Goal: Task Accomplishment & Management: Manage account settings

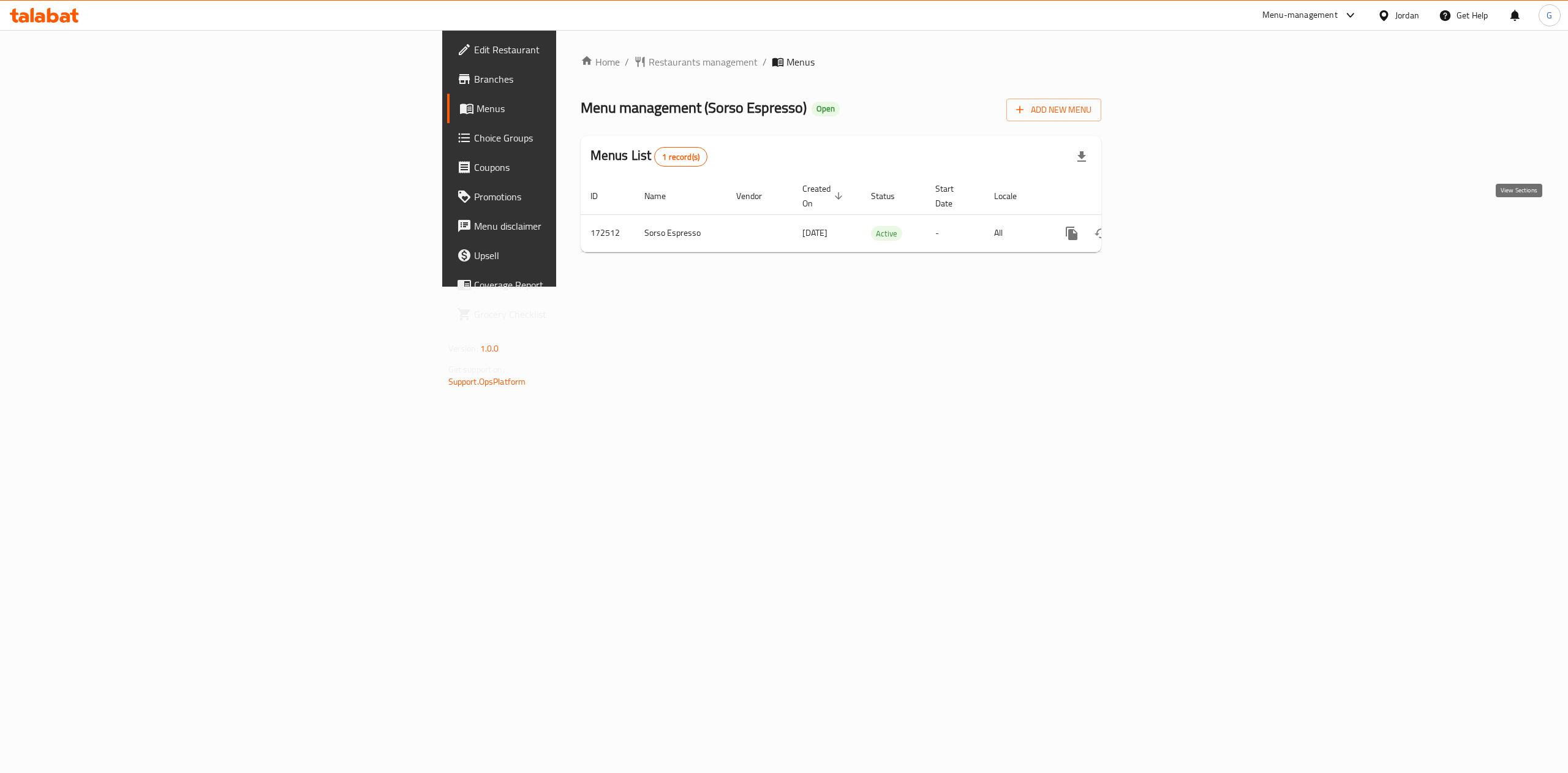
click at [1166, 228] on icon "enhanced table" at bounding box center [1160, 233] width 11 height 11
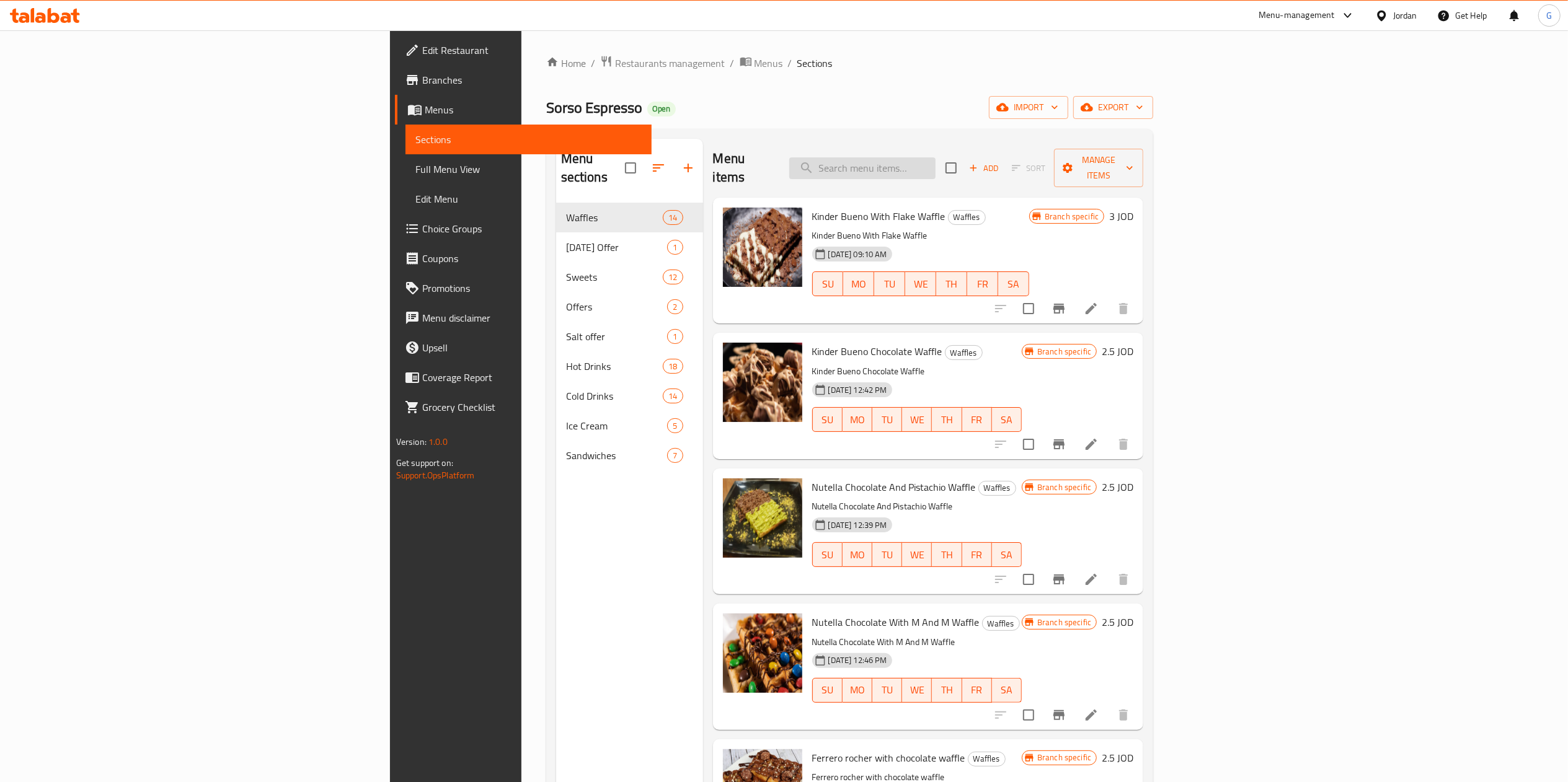
click at [936, 161] on input "search" at bounding box center [862, 169] width 146 height 22
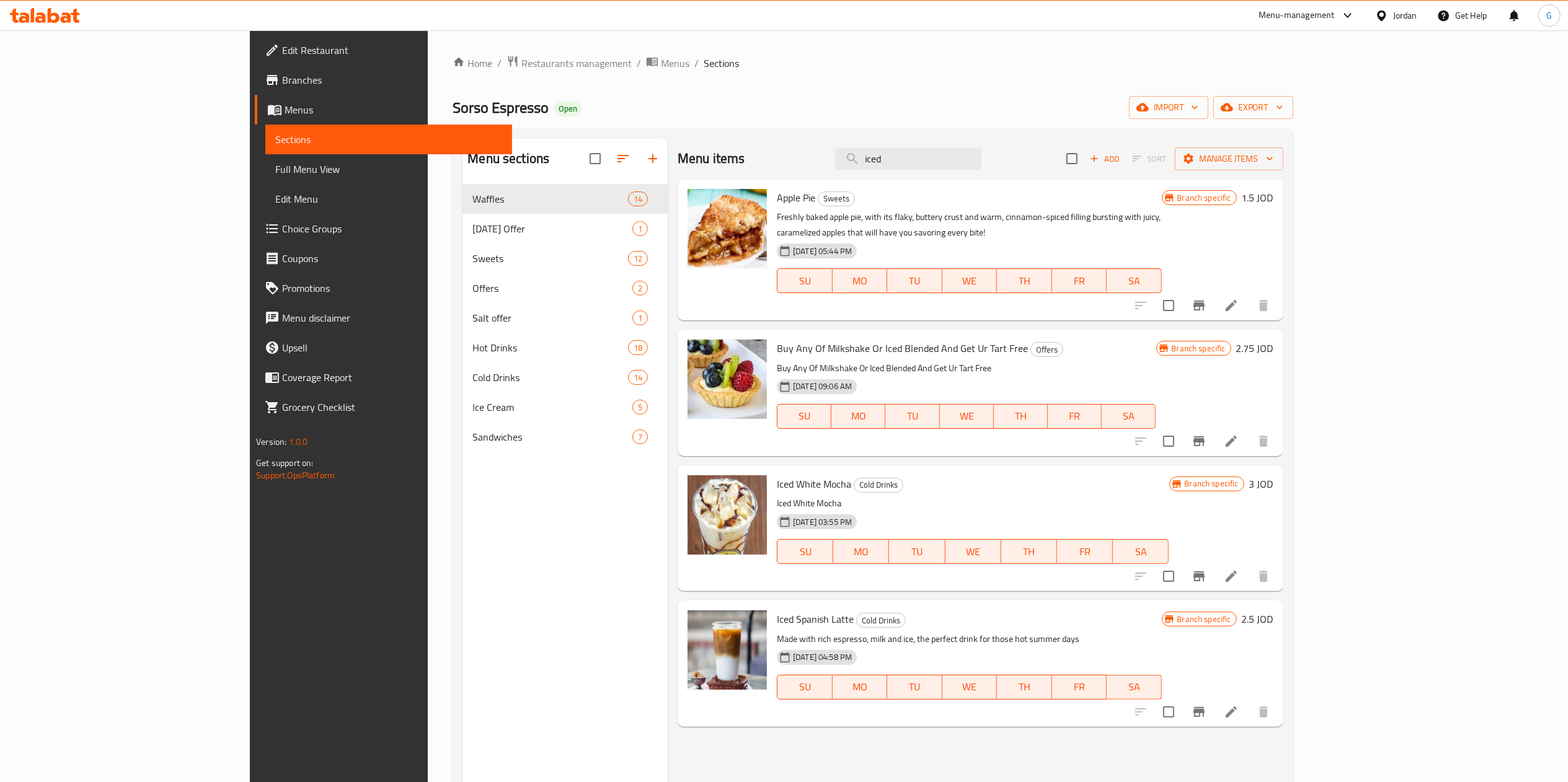
type input "iced"
click at [1249, 703] on li at bounding box center [1231, 712] width 35 height 22
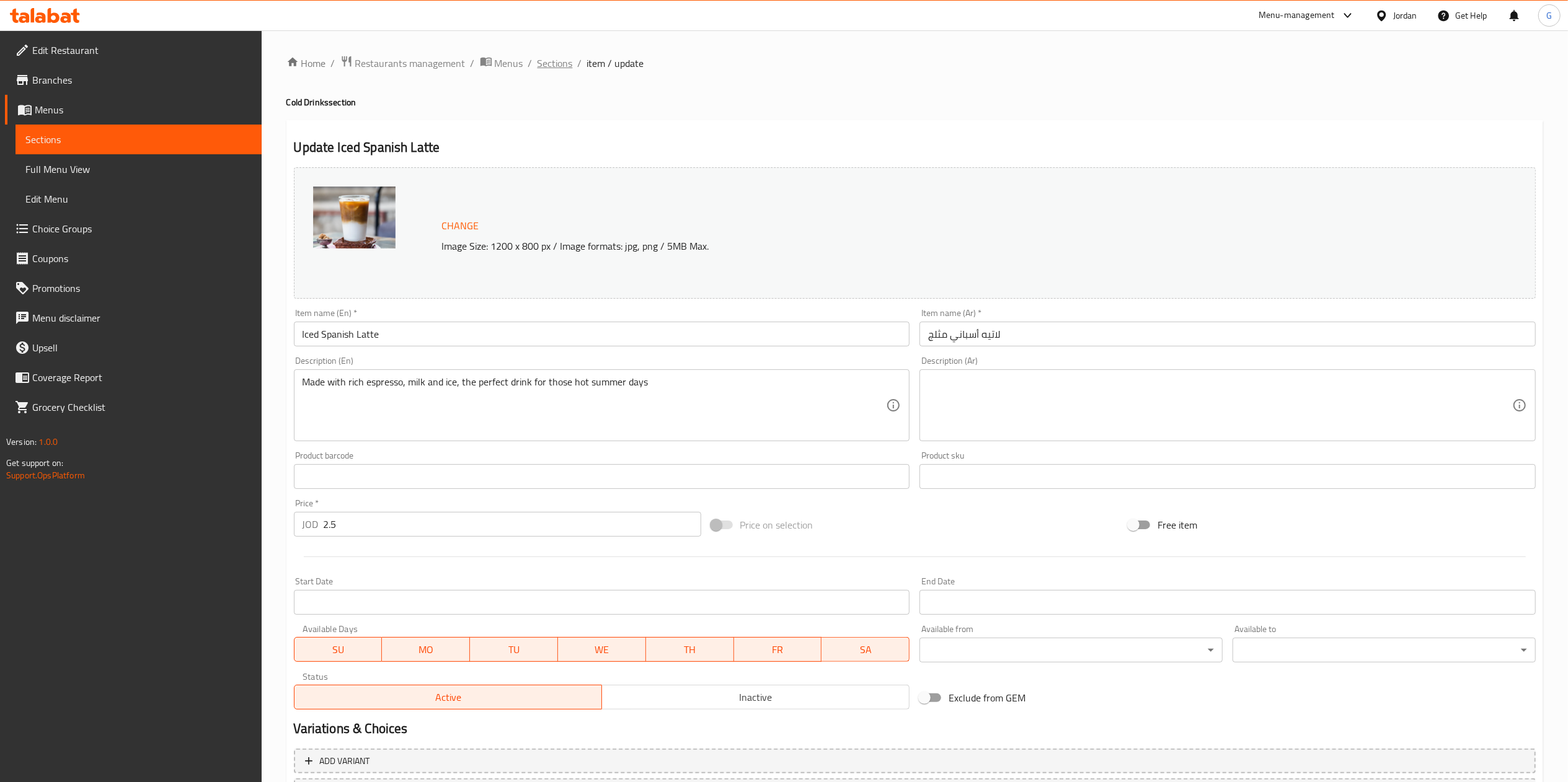
click at [558, 62] on span "Sections" at bounding box center [554, 63] width 35 height 15
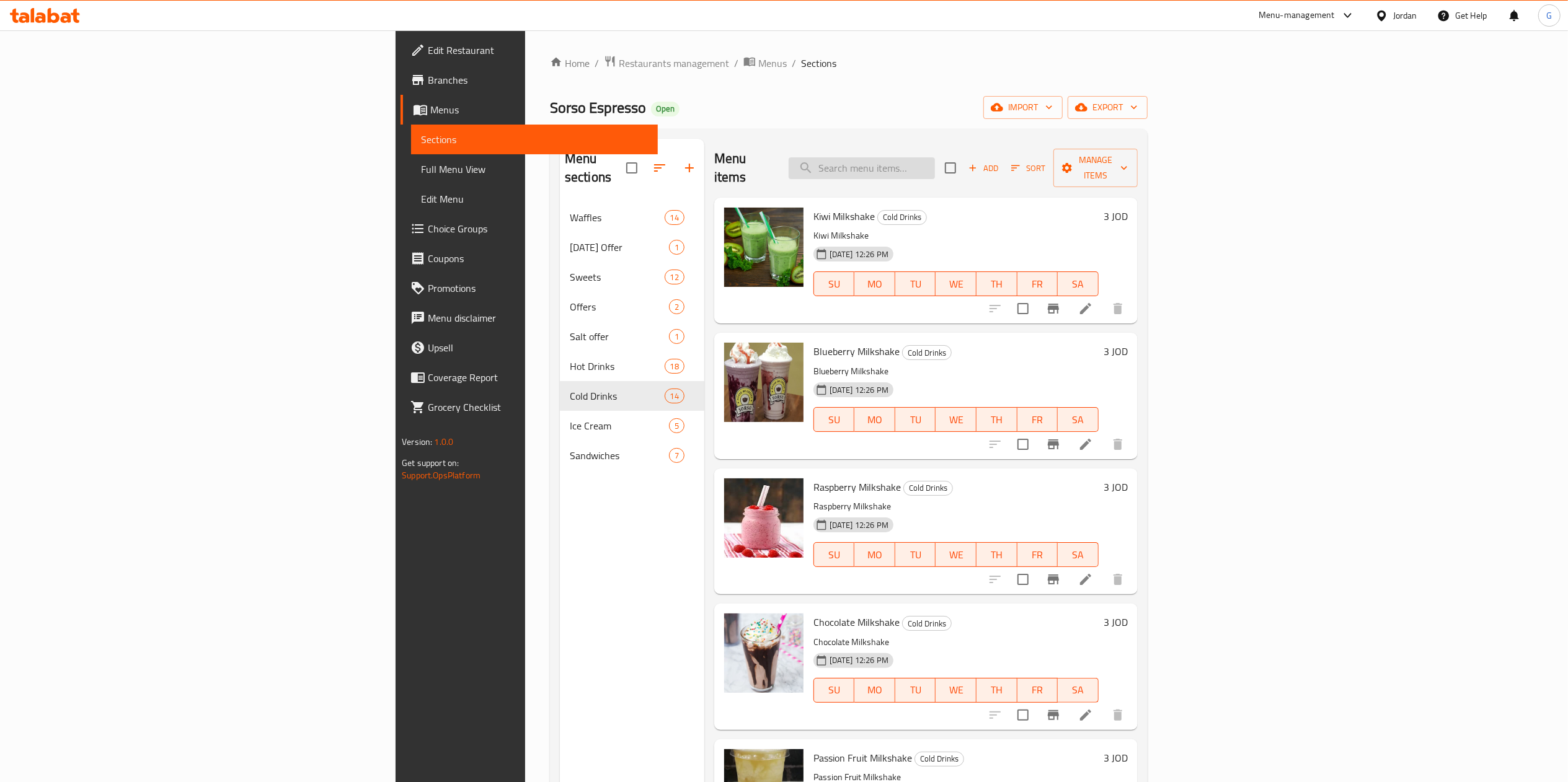
click at [935, 158] on input "search" at bounding box center [861, 169] width 146 height 22
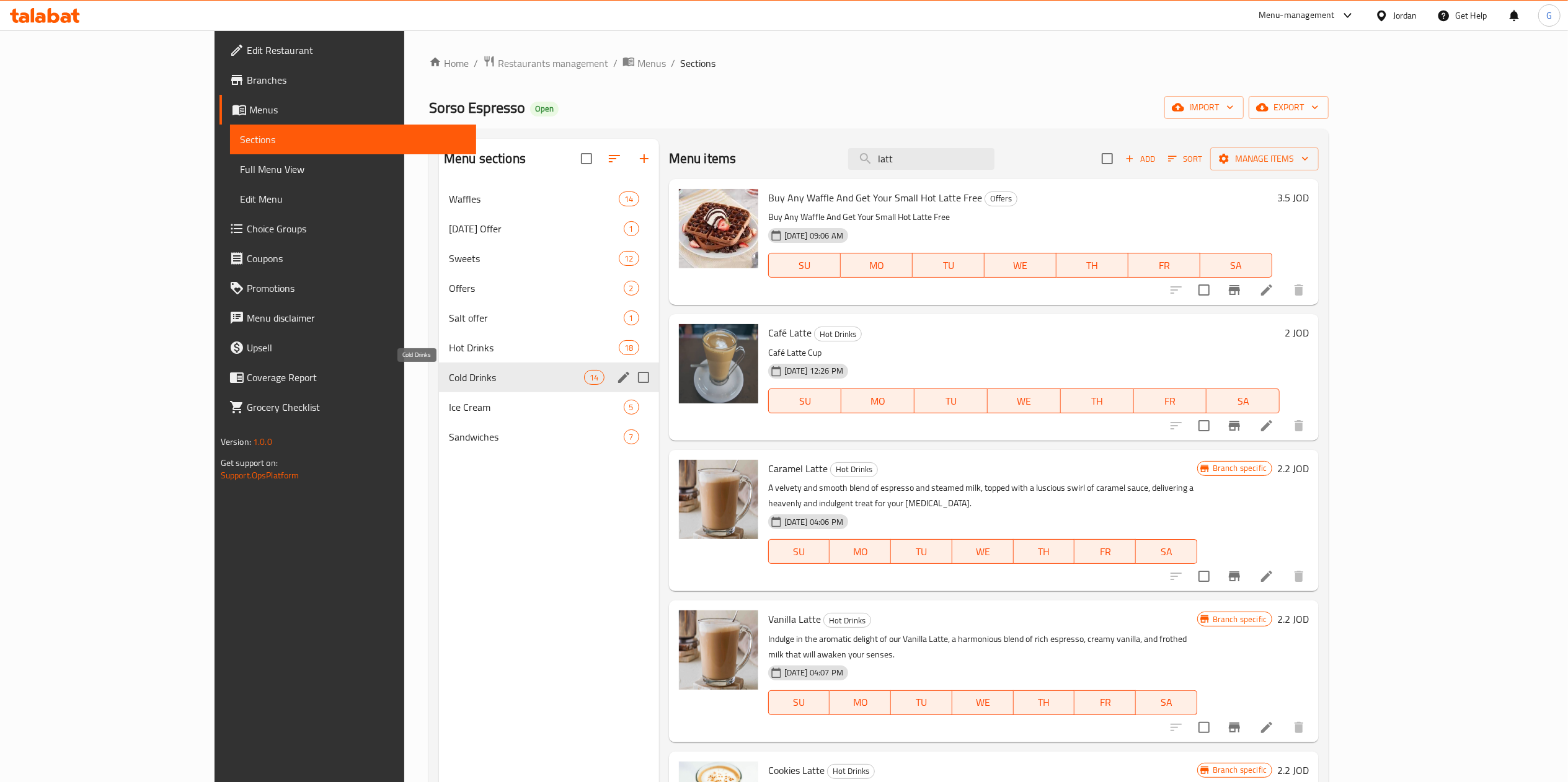
type input "latt"
click at [449, 380] on span "Cold Drinks" at bounding box center [516, 378] width 135 height 15
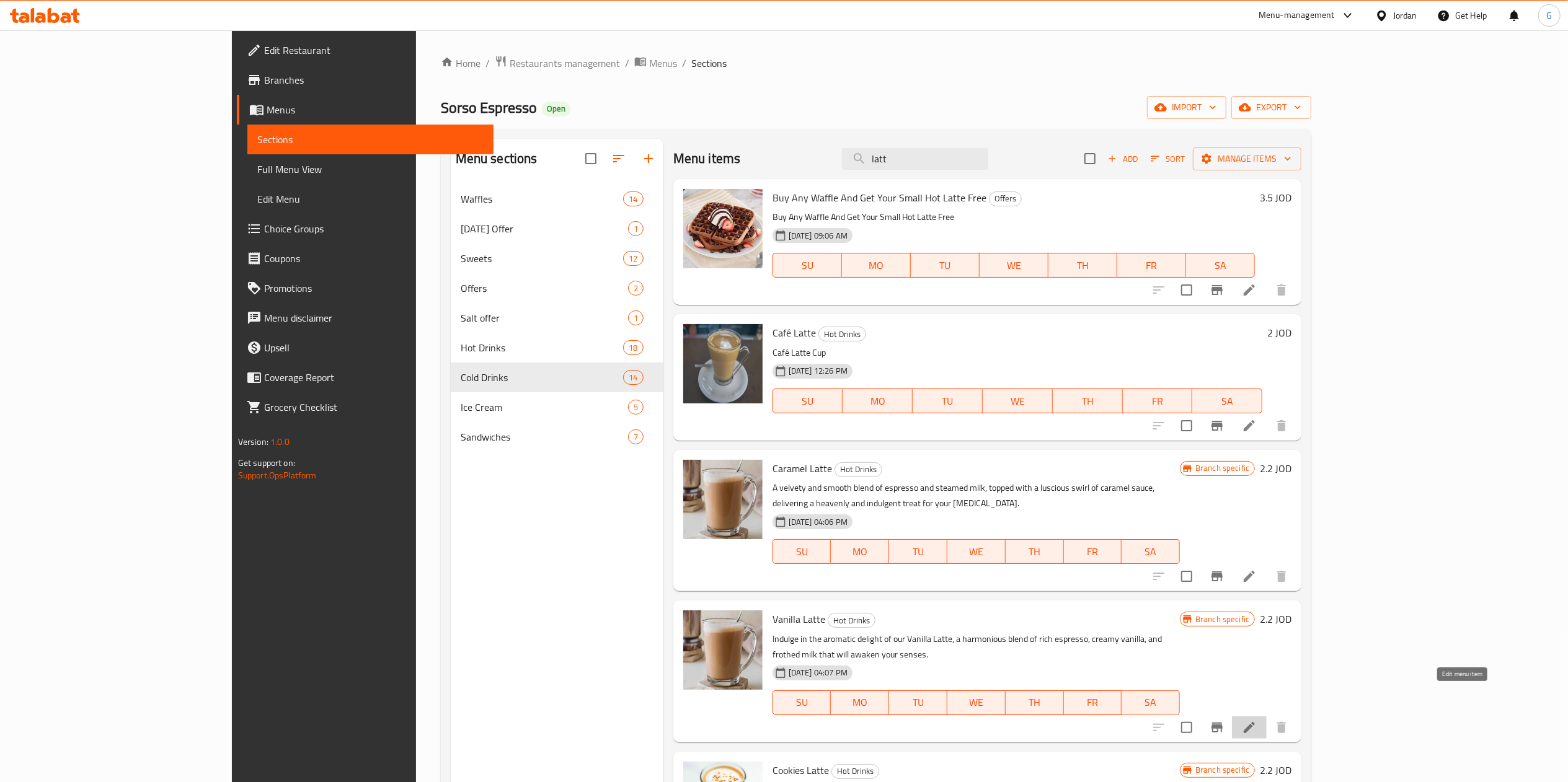
click at [1255, 722] on icon at bounding box center [1249, 727] width 11 height 11
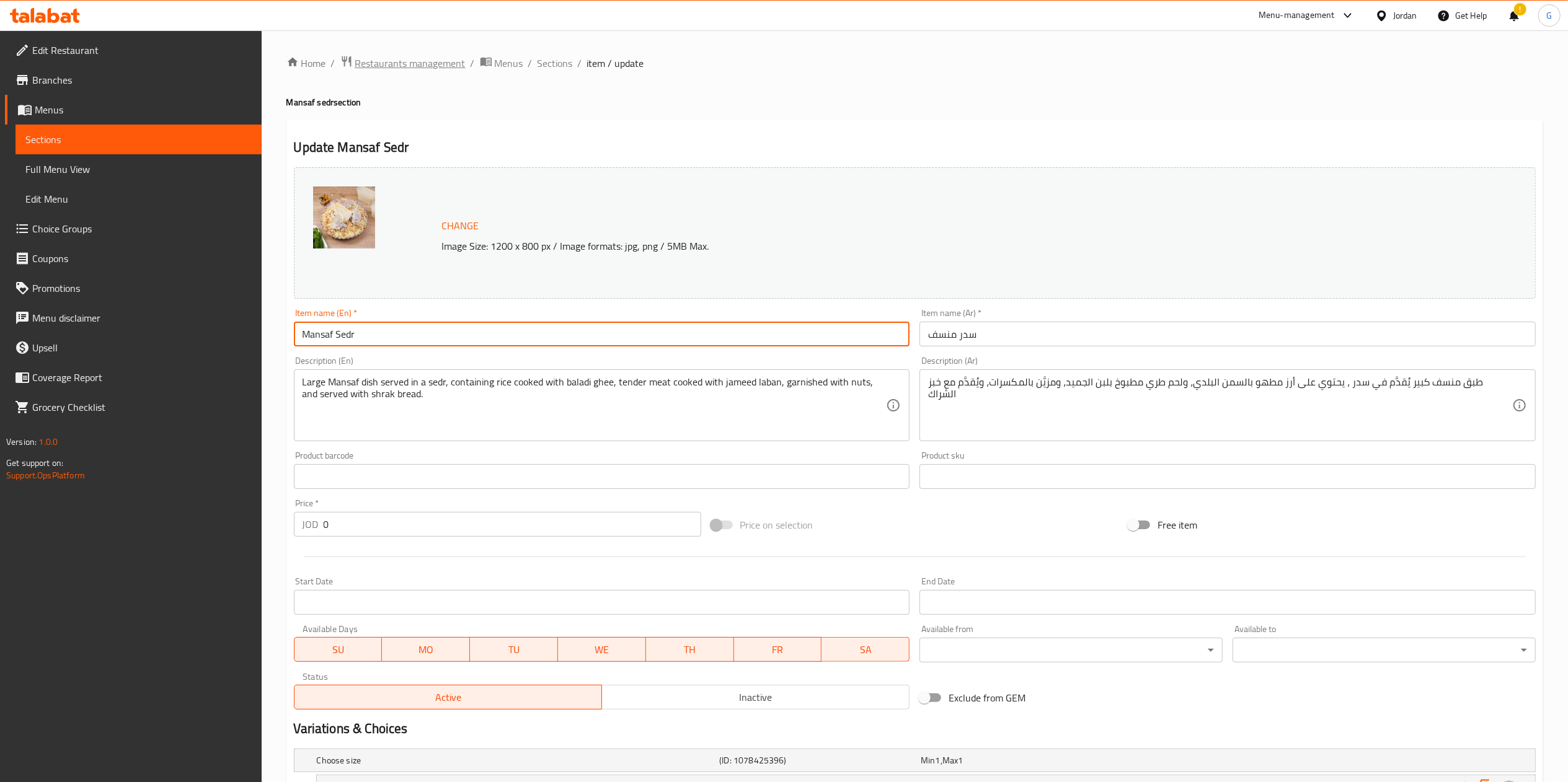
click at [406, 63] on span "Restaurants management" at bounding box center [410, 63] width 110 height 15
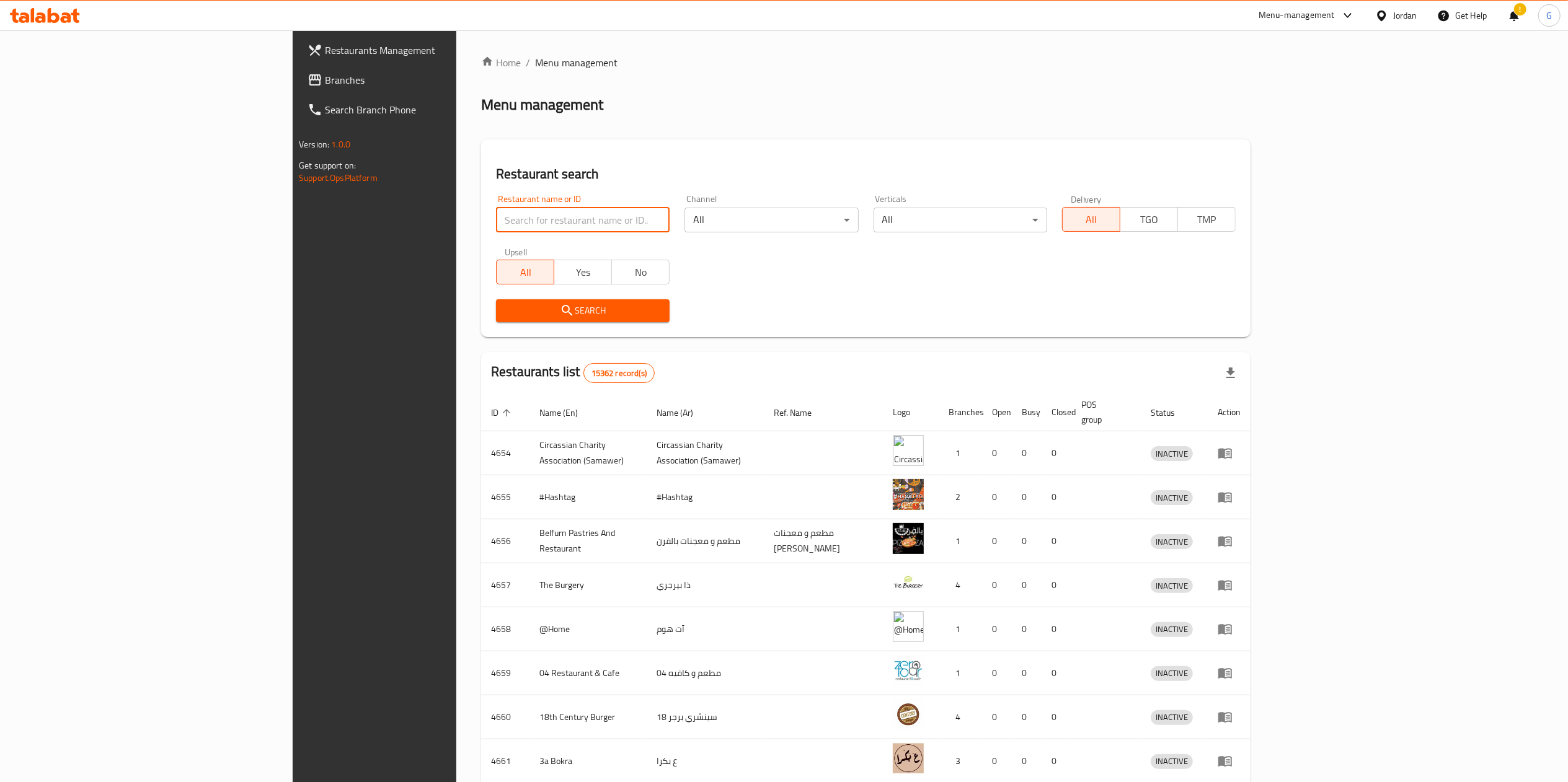
click at [496, 221] on input "search" at bounding box center [583, 221] width 174 height 25
paste input "so corner"
type input "espresso corner"
click button "Search" at bounding box center [583, 311] width 174 height 23
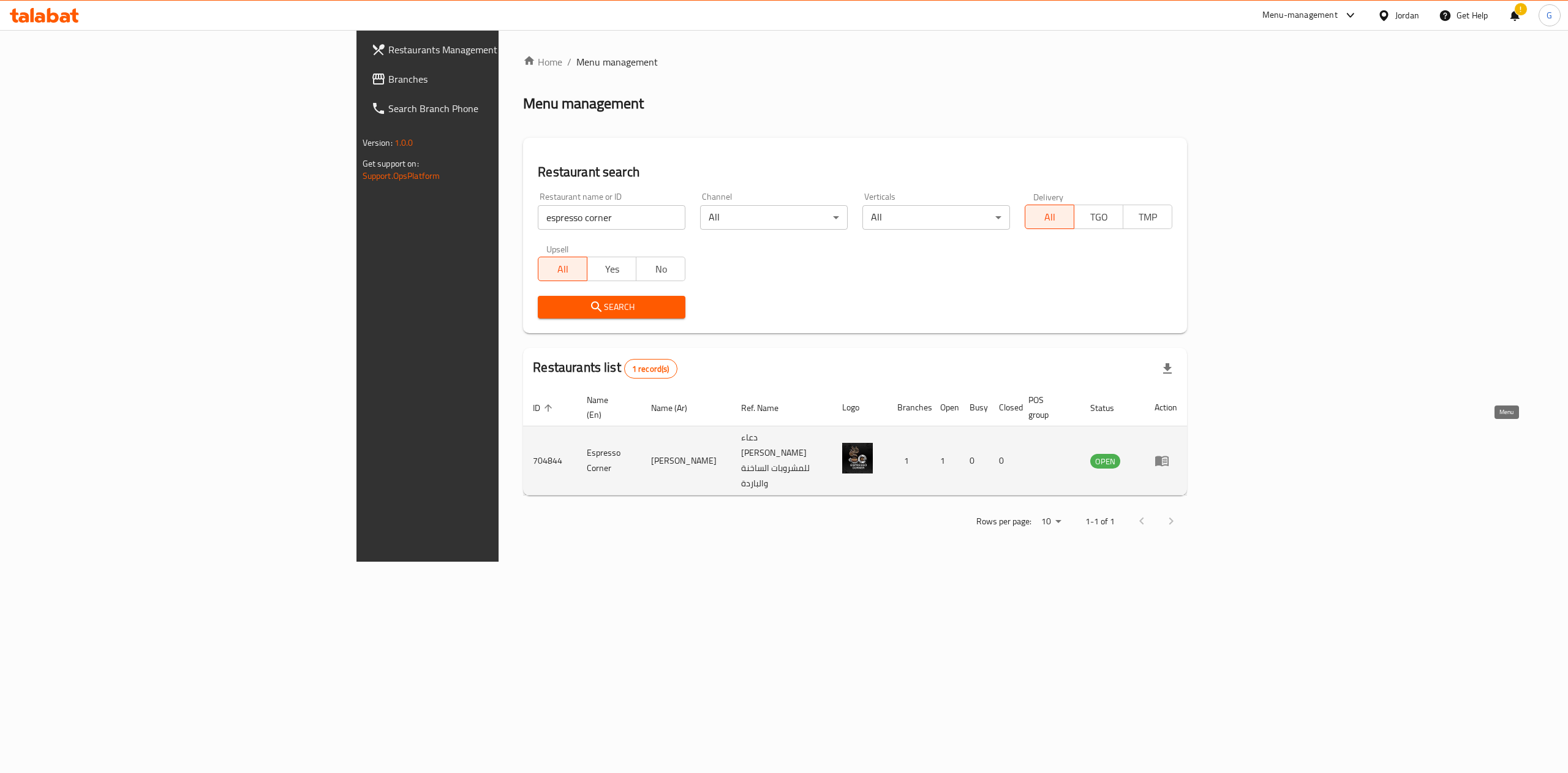
click at [1169, 453] on icon "enhanced table" at bounding box center [1162, 460] width 15 height 15
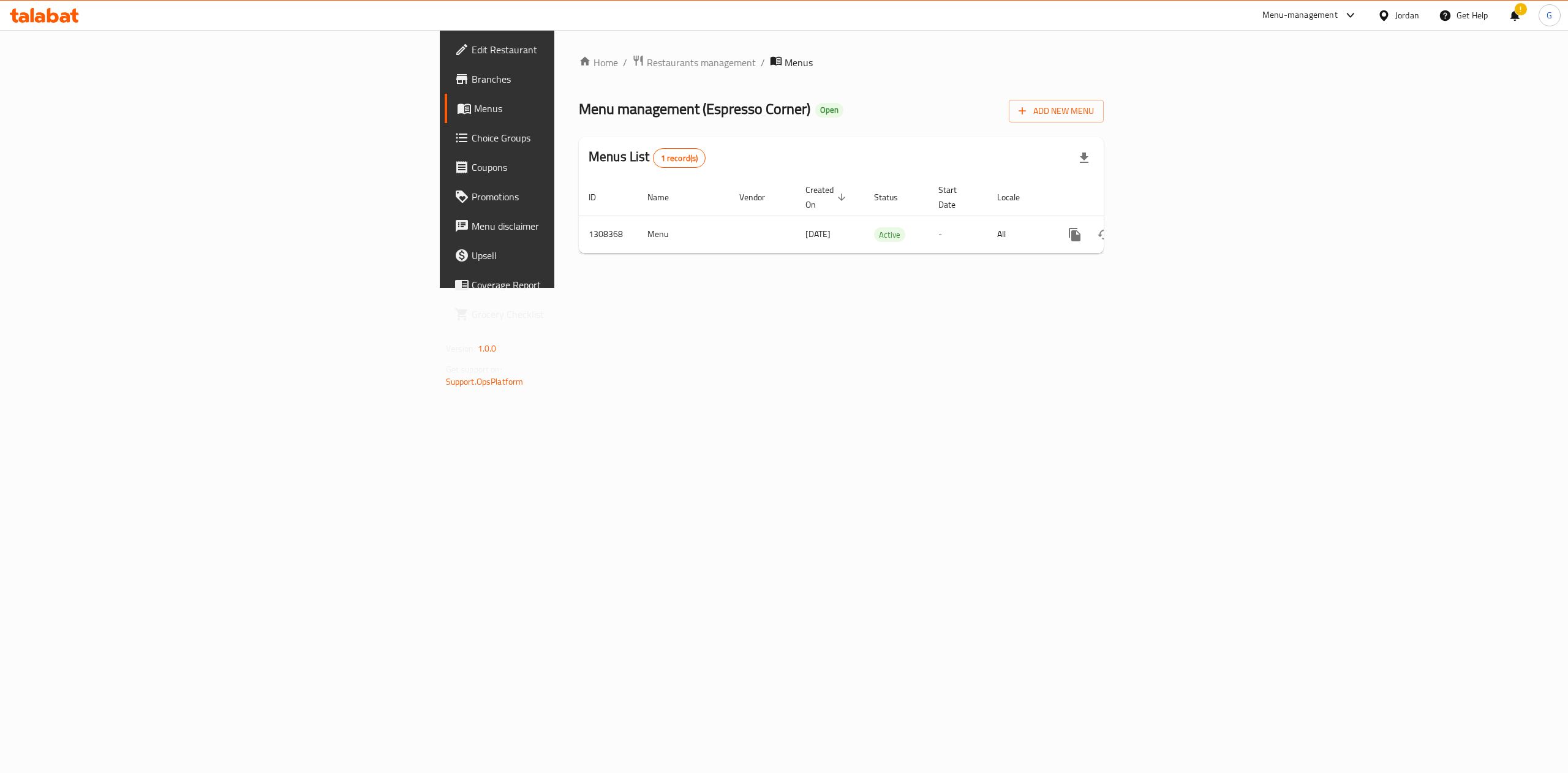
click at [555, 288] on div "Home / Restaurants management / Menus Menu management ( Espresso Corner ) Open …" at bounding box center [842, 159] width 574 height 258
drag, startPoint x: 1536, startPoint y: 227, endPoint x: 1528, endPoint y: 227, distance: 8.0
click at [1188, 227] on td "enhanced table" at bounding box center [1119, 234] width 137 height 37
click at [1178, 227] on link "enhanced table" at bounding box center [1163, 234] width 29 height 29
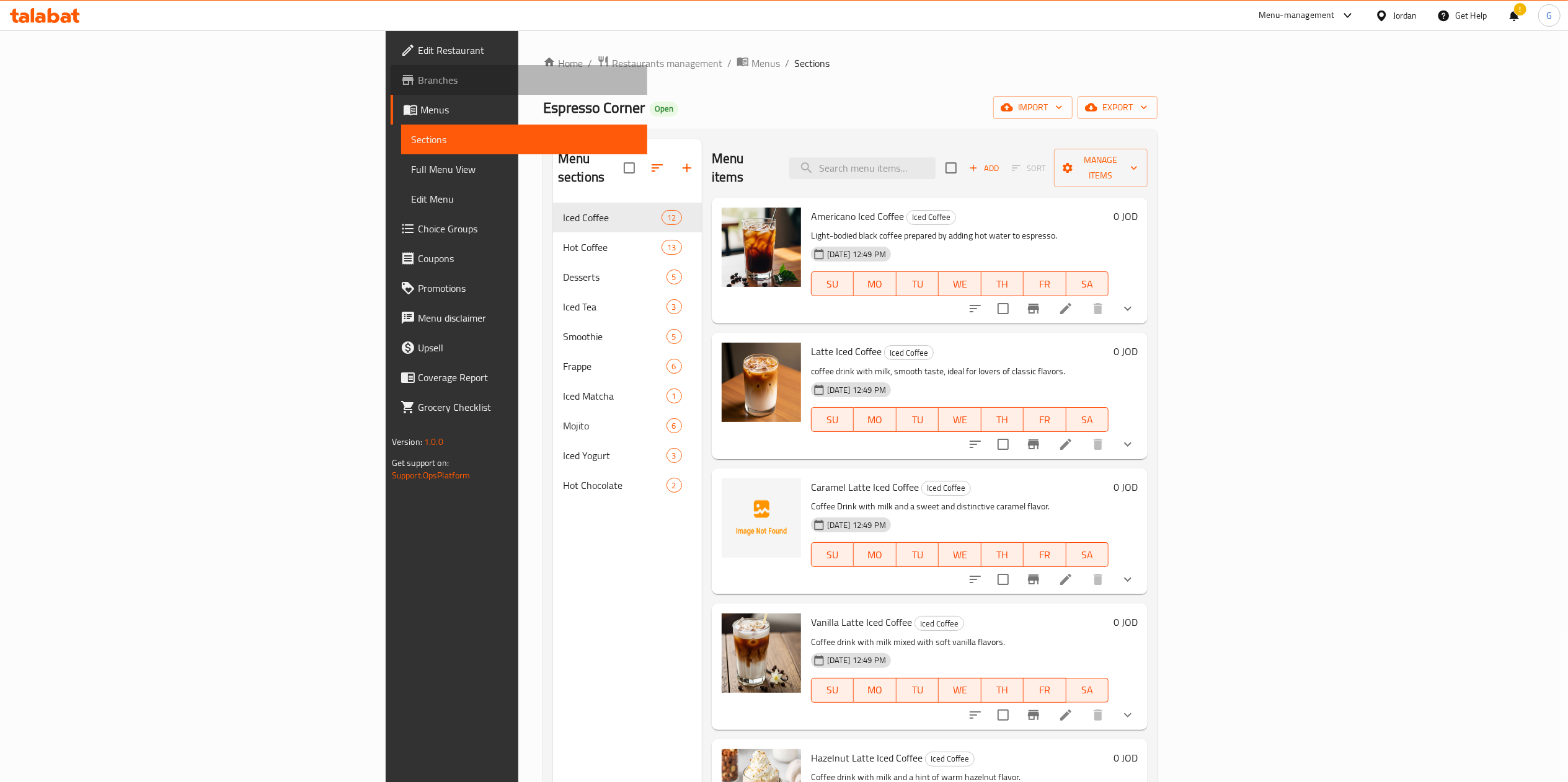
click at [390, 90] on link "Branches" at bounding box center [518, 80] width 257 height 30
